Goal: Find specific page/section: Find specific page/section

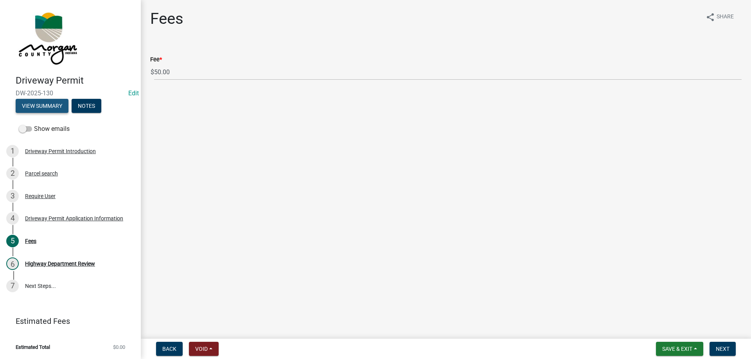
click at [28, 106] on button "View Summary" at bounding box center [42, 106] width 53 height 14
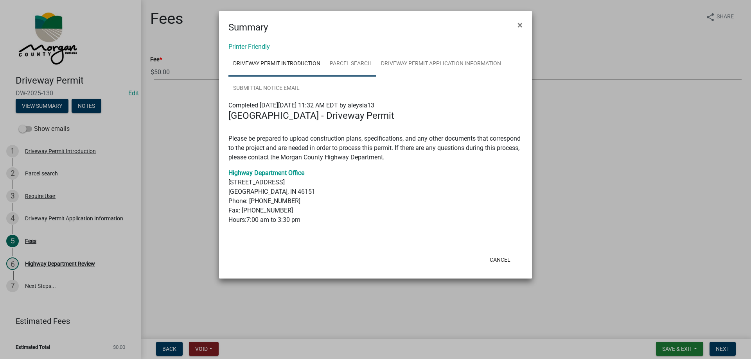
click at [353, 63] on link "Parcel search" at bounding box center [350, 64] width 51 height 25
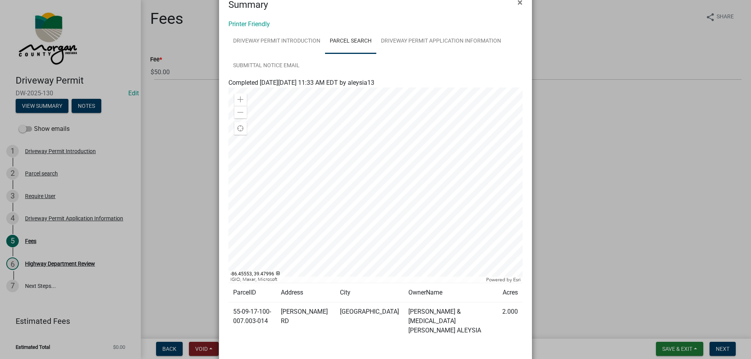
scroll to position [39, 0]
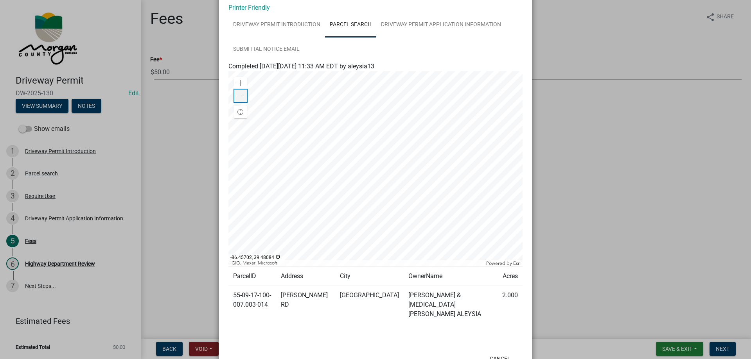
click at [234, 95] on div "Zoom out" at bounding box center [240, 96] width 13 height 13
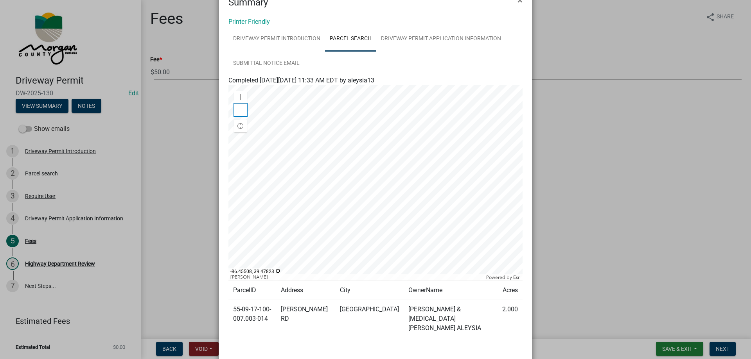
scroll to position [0, 0]
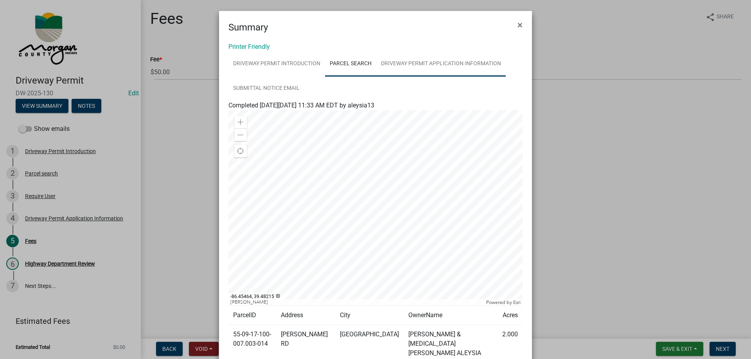
click at [423, 55] on link "Driveway Permit Application Information" at bounding box center [440, 64] width 129 height 25
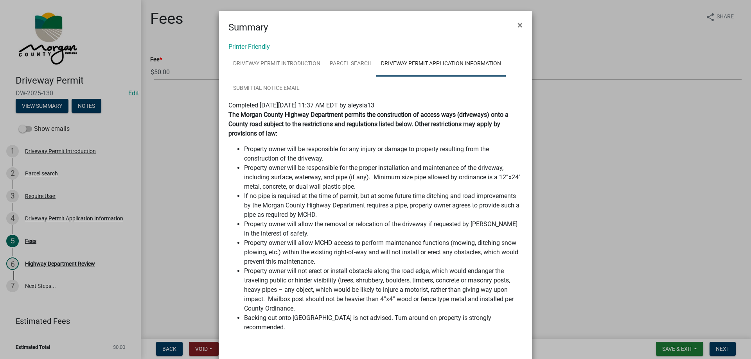
click at [618, 240] on ngb-modal-window "Summary × Printer Friendly Driveway Permit Introduction Parcel search Driveway …" at bounding box center [375, 179] width 751 height 359
